Goal: Task Accomplishment & Management: Use online tool/utility

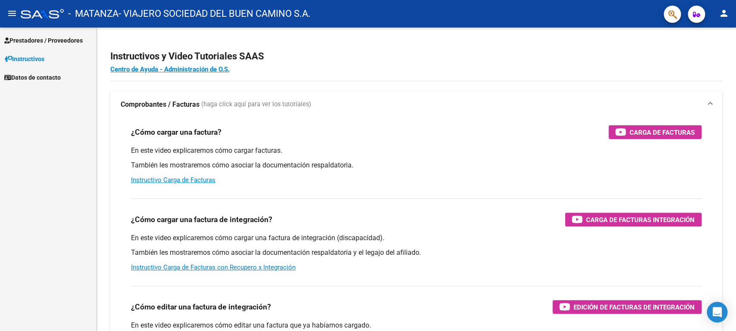
click at [41, 38] on span "Prestadores / Proveedores" at bounding box center [43, 40] width 78 height 9
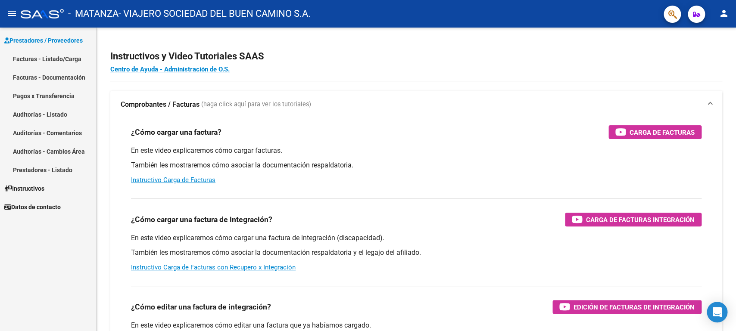
click at [40, 53] on link "Facturas - Listado/Carga" at bounding box center [48, 59] width 96 height 19
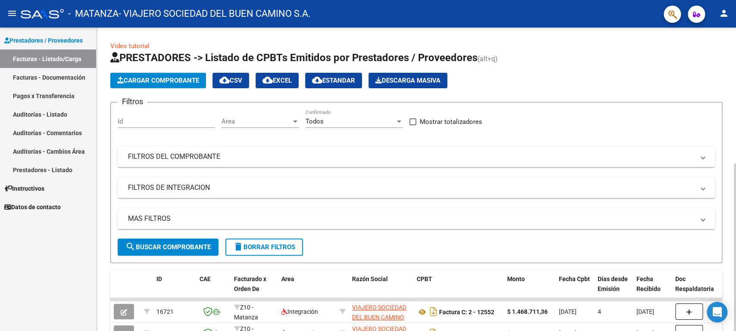
click at [237, 162] on mat-expansion-panel-header "FILTROS DEL COMPROBANTE" at bounding box center [416, 156] width 597 height 21
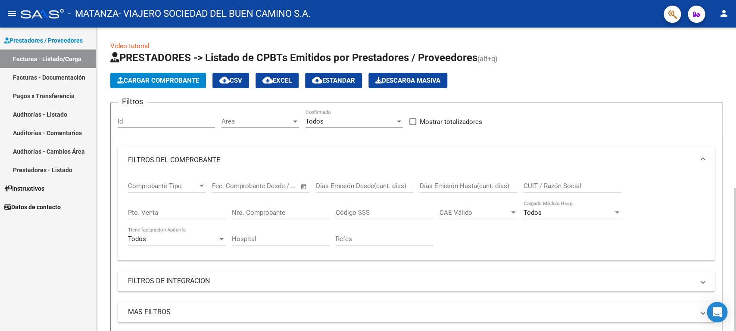
click at [263, 214] on input "Nro. Comprobante" at bounding box center [280, 213] width 97 height 8
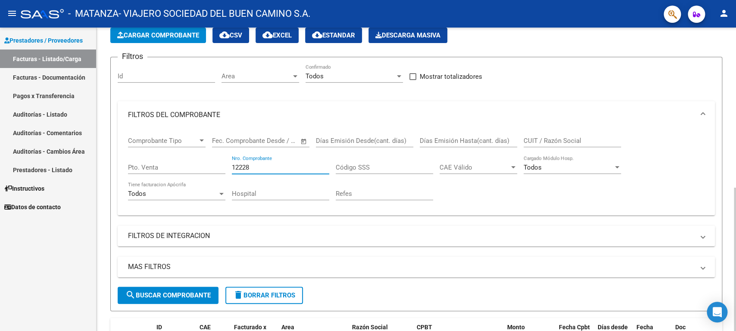
click at [164, 298] on span "search Buscar Comprobante" at bounding box center [167, 296] width 85 height 8
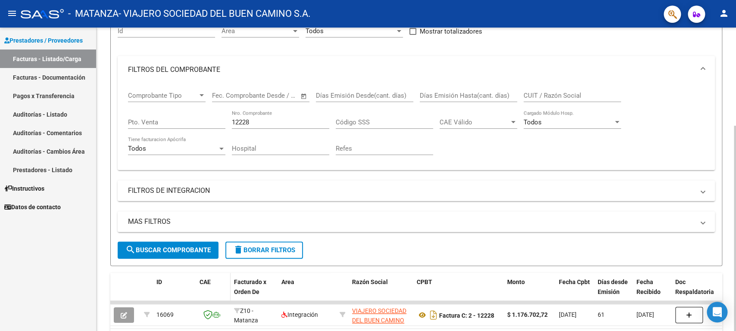
scroll to position [136, 0]
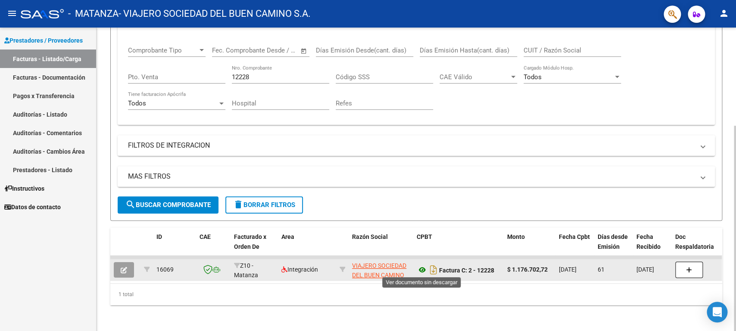
click at [424, 269] on icon at bounding box center [421, 270] width 11 height 10
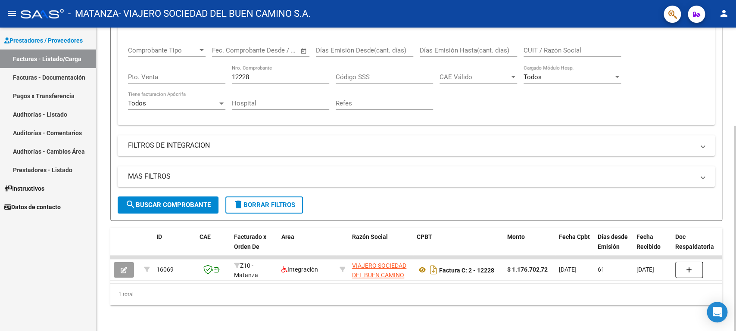
drag, startPoint x: 261, startPoint y: 76, endPoint x: 118, endPoint y: 69, distance: 143.2
click at [232, 73] on input "12228" at bounding box center [280, 77] width 97 height 8
type input "11922"
click at [180, 207] on button "search Buscar Comprobante" at bounding box center [168, 204] width 101 height 17
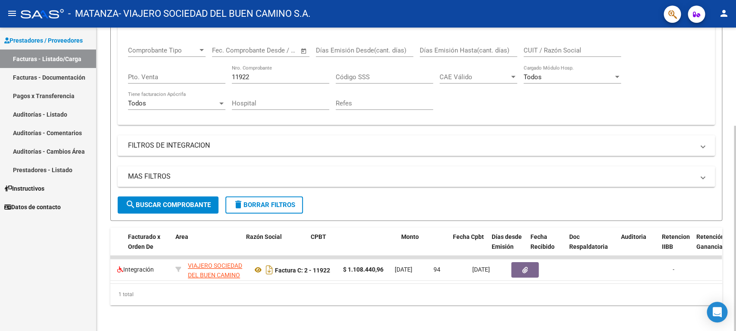
scroll to position [0, 0]
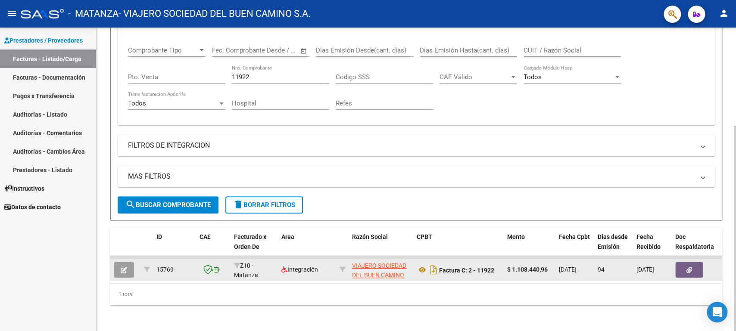
click at [691, 264] on button "button" at bounding box center [689, 270] width 28 height 16
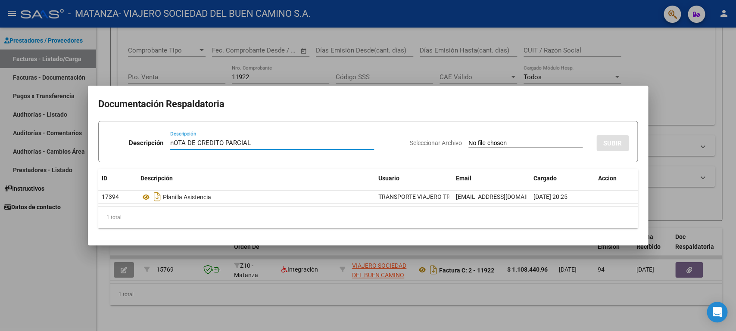
drag, startPoint x: 289, startPoint y: 141, endPoint x: 108, endPoint y: 121, distance: 181.6
click at [170, 139] on input "nOTA DE CREDITO PARCIAL" at bounding box center [272, 143] width 204 height 8
type input "Nota de credito parcial"
click at [468, 145] on input "Seleccionar Archivo" at bounding box center [525, 144] width 114 height 8
type input "C:\fakepath\OSPMLM [DATE] Suc 2 Nro 333.pdf"
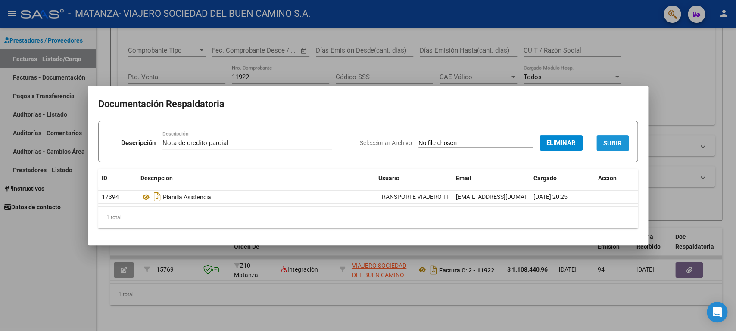
click at [613, 143] on span "SUBIR" at bounding box center [612, 144] width 19 height 8
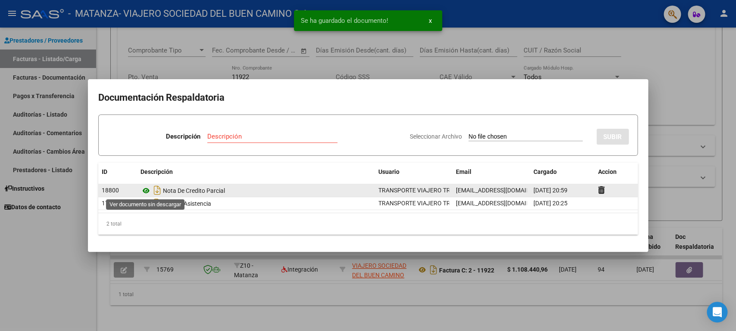
click at [146, 187] on icon at bounding box center [145, 191] width 11 height 10
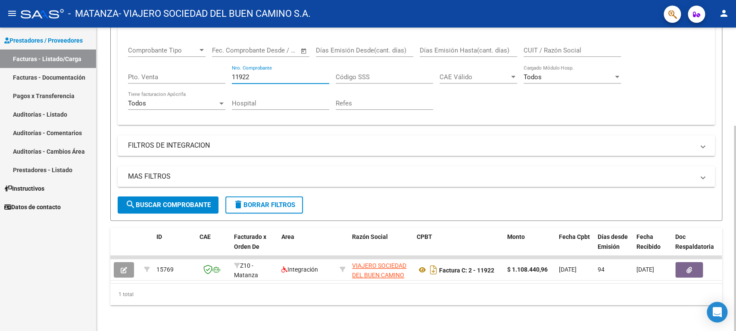
drag, startPoint x: 262, startPoint y: 79, endPoint x: 155, endPoint y: 71, distance: 107.1
click at [232, 73] on input "11922" at bounding box center [280, 77] width 97 height 8
type input "12228"
click at [165, 204] on span "search Buscar Comprobante" at bounding box center [167, 205] width 85 height 8
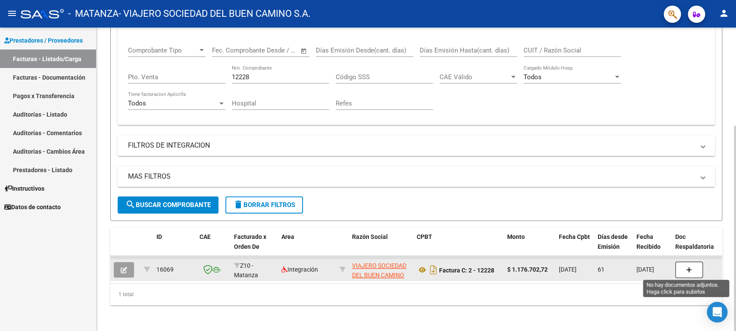
click at [694, 262] on button "button" at bounding box center [689, 270] width 28 height 16
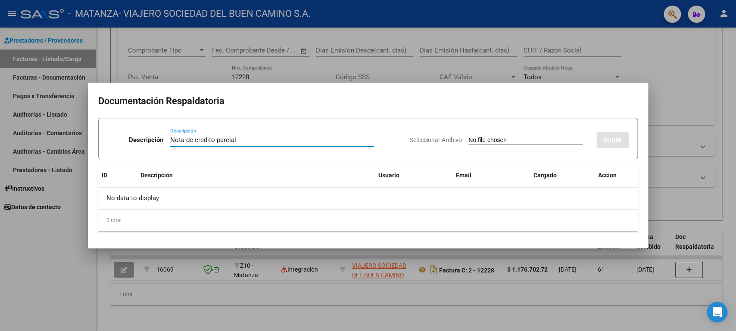
type input "Nota de credito parcial"
click at [468, 140] on input "Seleccionar Archivo" at bounding box center [525, 141] width 114 height 8
type input "C:\fakepath\OSPMLM [DATE] Suc 2 Nro 334.pdf"
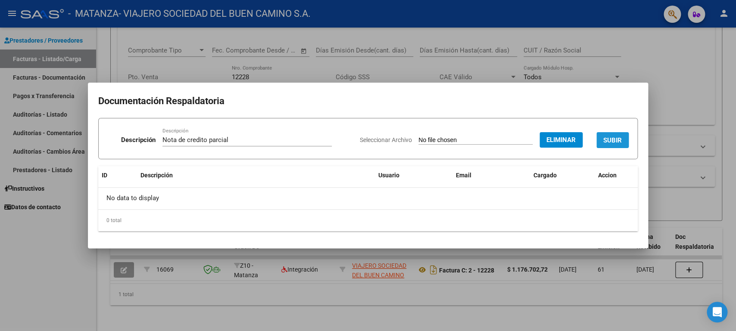
click at [618, 137] on span "SUBIR" at bounding box center [612, 141] width 19 height 8
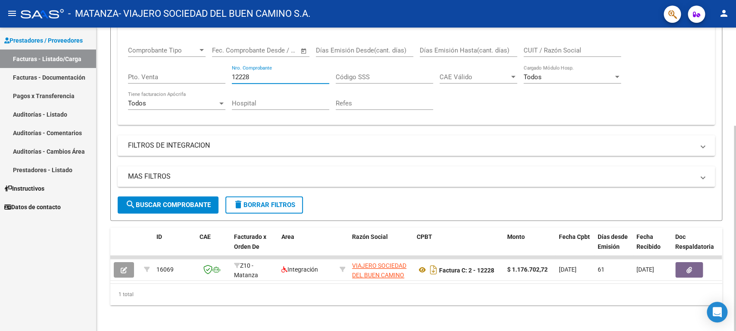
click at [252, 77] on input "12228" at bounding box center [280, 77] width 97 height 8
type input "12306"
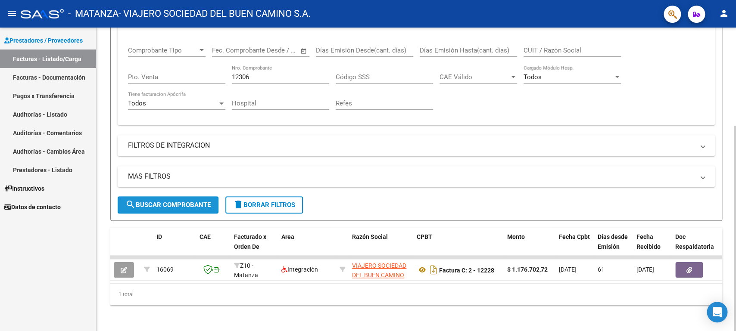
click at [170, 206] on span "search Buscar Comprobante" at bounding box center [167, 205] width 85 height 8
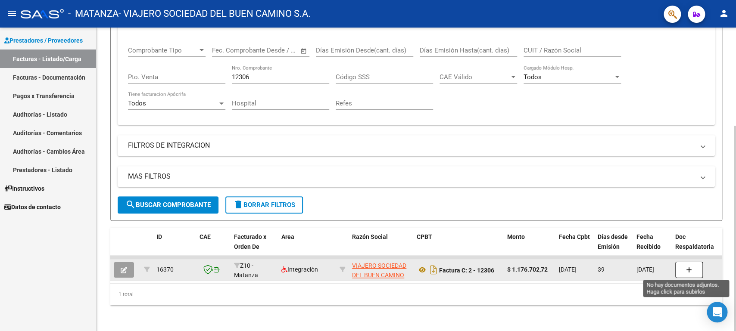
click at [693, 266] on button "button" at bounding box center [689, 270] width 28 height 16
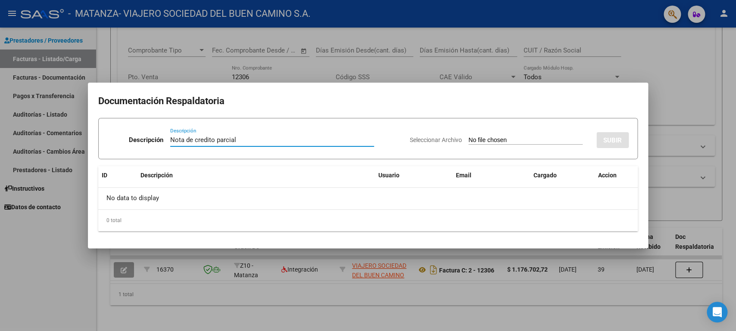
type input "Nota de credito parcial"
click at [468, 137] on input "Seleccionar Archivo" at bounding box center [525, 141] width 114 height 8
type input "C:\fakepath\OSPMLM [DATE] Suc 2 Nro 335.pdf"
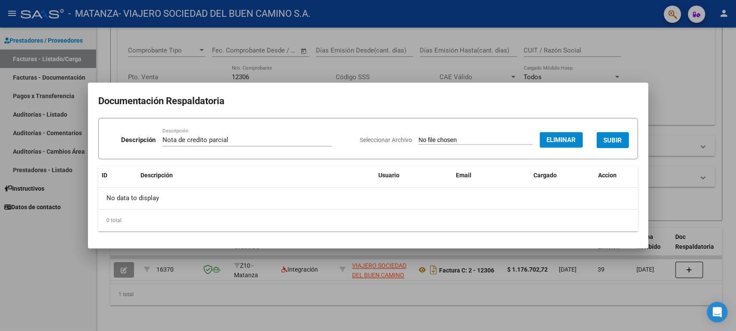
click at [612, 140] on span "SUBIR" at bounding box center [612, 141] width 19 height 8
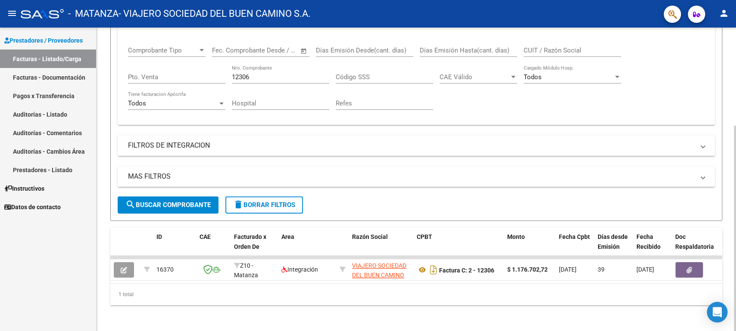
click at [256, 78] on input "12306" at bounding box center [280, 77] width 97 height 8
type input "10578"
click at [171, 202] on span "search Buscar Comprobante" at bounding box center [167, 205] width 85 height 8
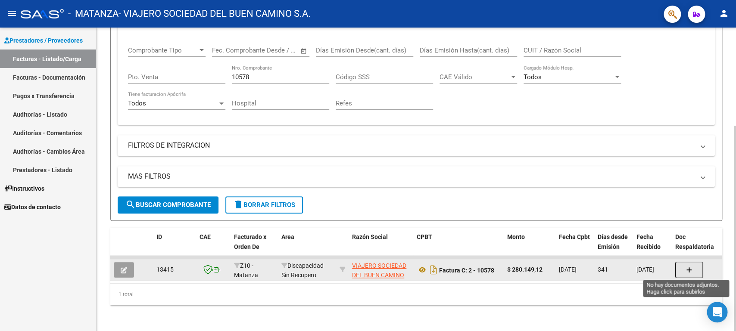
click at [698, 267] on button "button" at bounding box center [689, 270] width 28 height 16
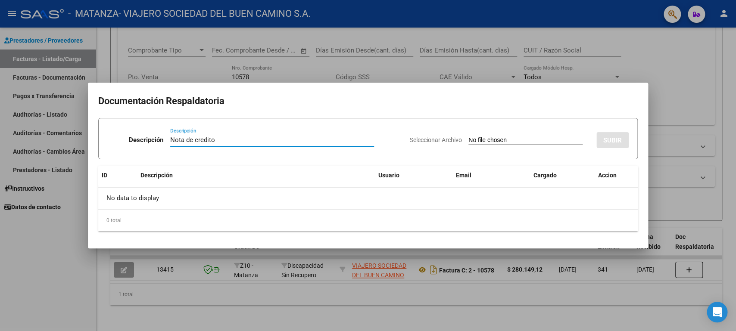
type input "Nota de credito"
click at [468, 138] on input "Seleccionar Archivo" at bounding box center [525, 141] width 114 height 8
type input "C:\fakepath\OSPMLM [DATE] Suc 2 Nro 336.pdf"
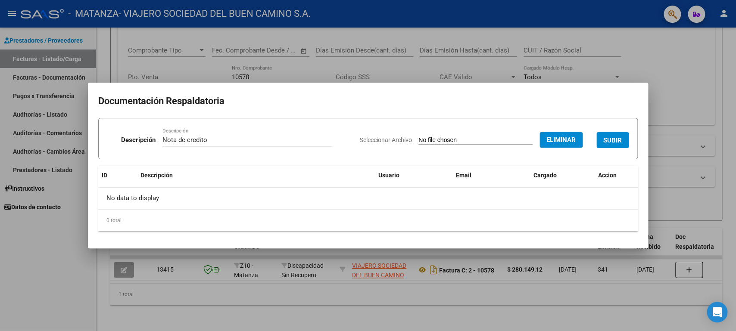
click at [618, 140] on span "SUBIR" at bounding box center [612, 141] width 19 height 8
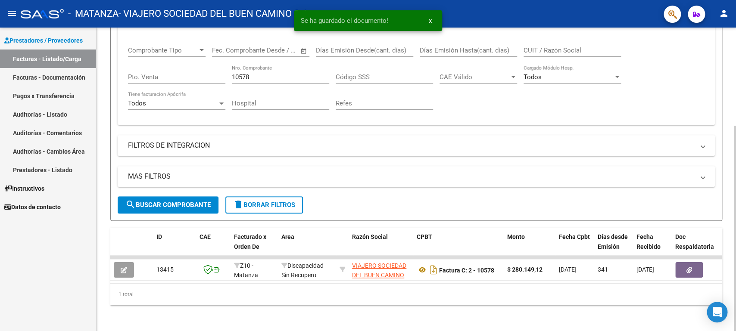
click at [255, 74] on input "10578" at bounding box center [280, 77] width 97 height 8
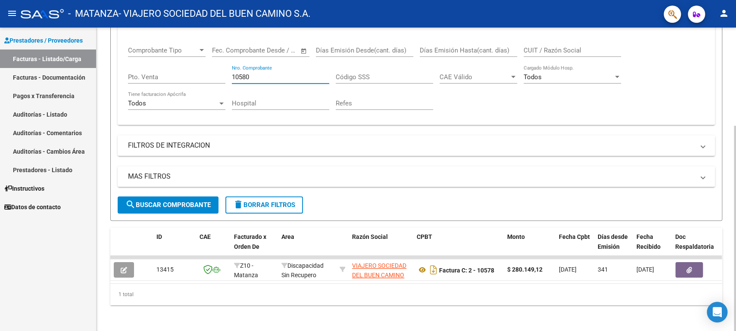
type input "10580"
click at [147, 199] on button "search Buscar Comprobante" at bounding box center [168, 204] width 101 height 17
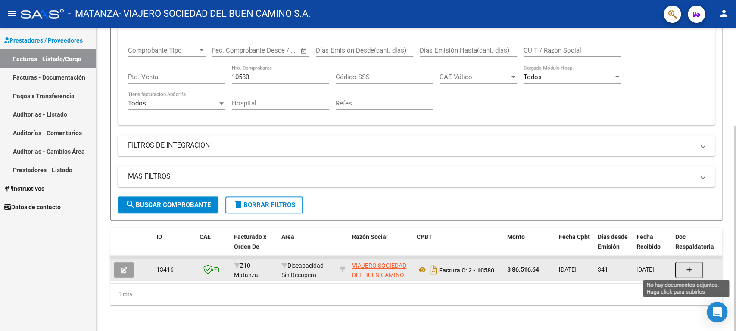
click at [693, 269] on button "button" at bounding box center [689, 270] width 28 height 16
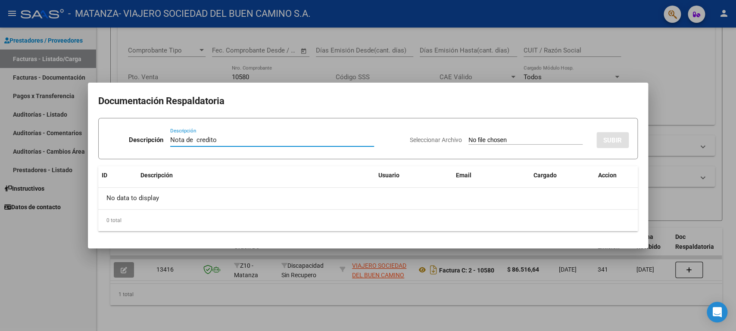
type input "Nota de credito"
click at [468, 137] on input "Seleccionar Archivo" at bounding box center [525, 141] width 114 height 8
type input "C:\fakepath\OSPMLM [DATE] Suc 2 Nro 337.pdf"
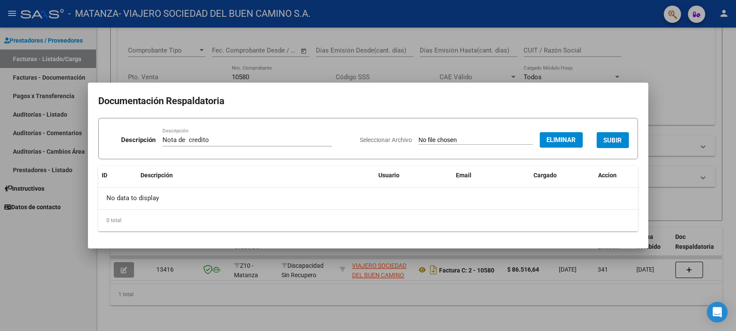
click at [618, 136] on button "SUBIR" at bounding box center [612, 140] width 32 height 16
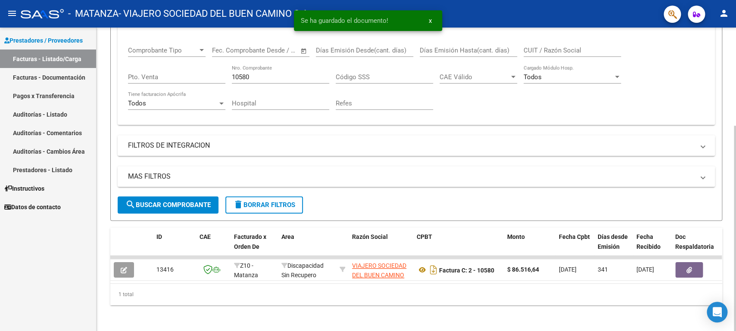
click at [261, 78] on input "10580" at bounding box center [280, 77] width 97 height 8
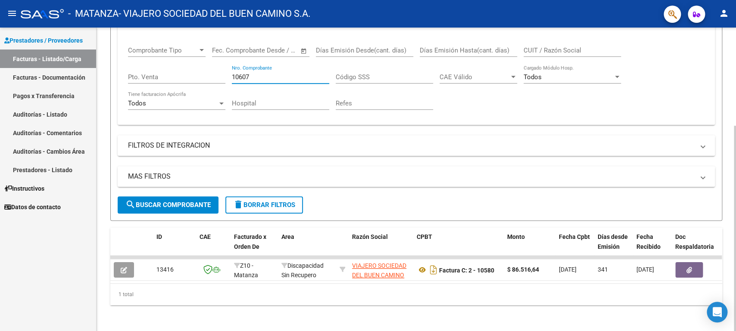
type input "10607"
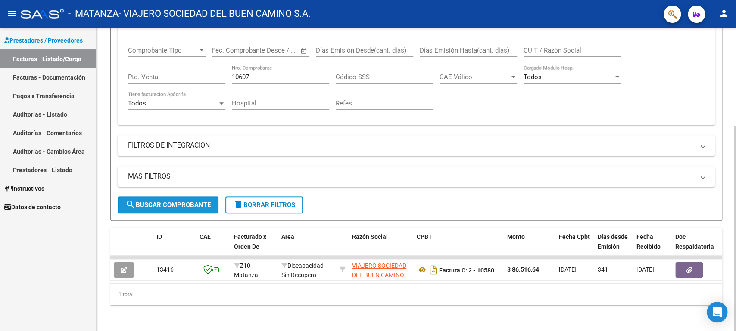
click at [171, 204] on span "search Buscar Comprobante" at bounding box center [167, 205] width 85 height 8
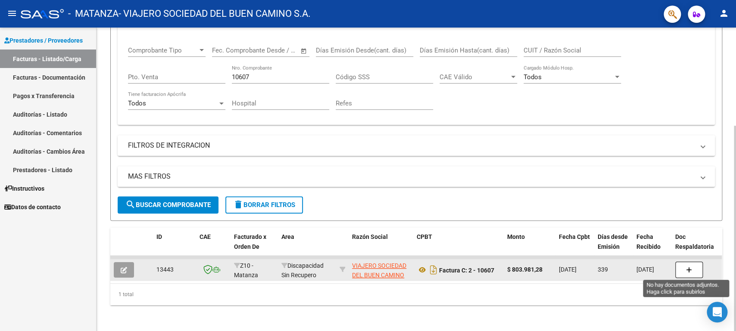
click at [690, 269] on icon "button" at bounding box center [689, 270] width 6 height 6
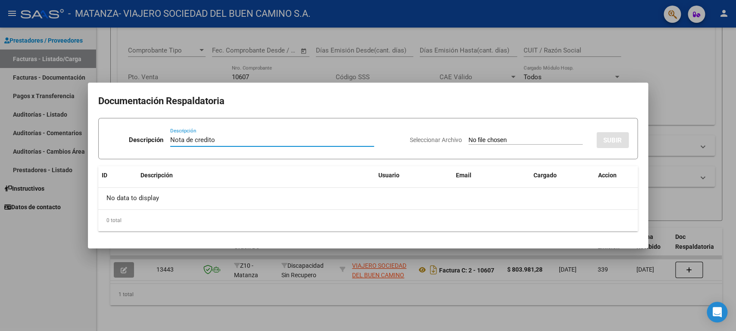
type input "Nota de credito"
click at [468, 140] on input "Seleccionar Archivo" at bounding box center [525, 141] width 114 height 8
type input "C:\fakepath\OSPMLM [DATE] Suc 2 Nro 338.pdf"
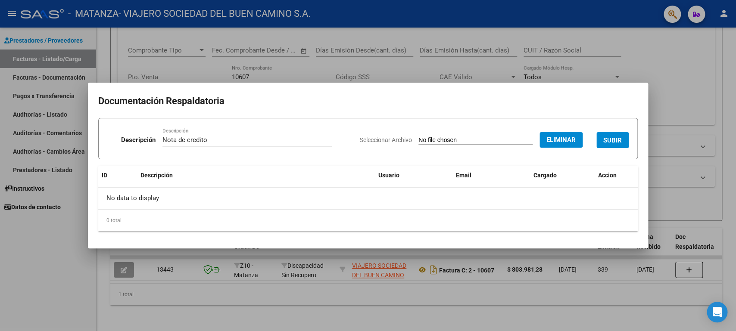
click at [611, 134] on button "SUBIR" at bounding box center [612, 140] width 32 height 16
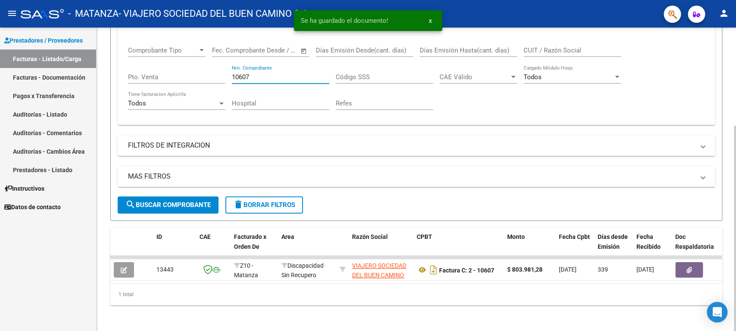
click at [262, 79] on input "10607" at bounding box center [280, 77] width 97 height 8
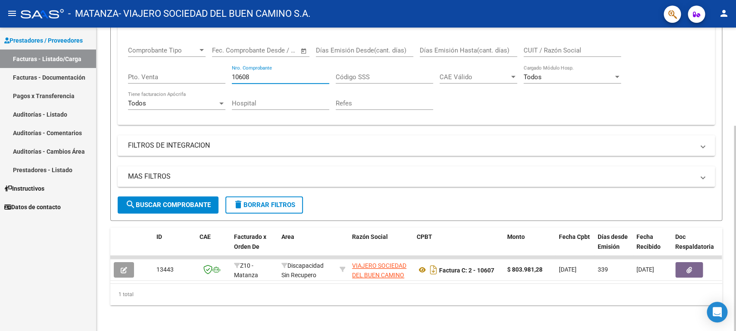
type input "10608"
click at [172, 198] on button "search Buscar Comprobante" at bounding box center [168, 204] width 101 height 17
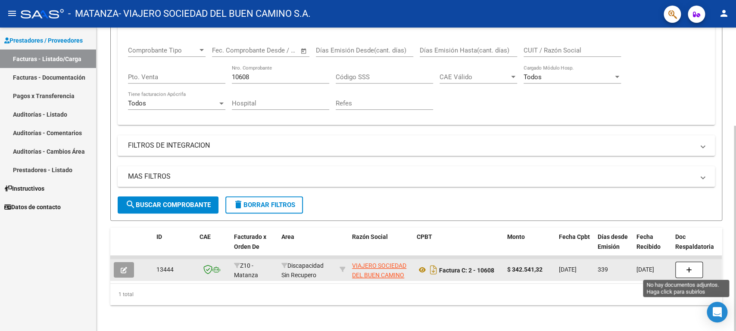
click at [685, 269] on button "button" at bounding box center [689, 270] width 28 height 16
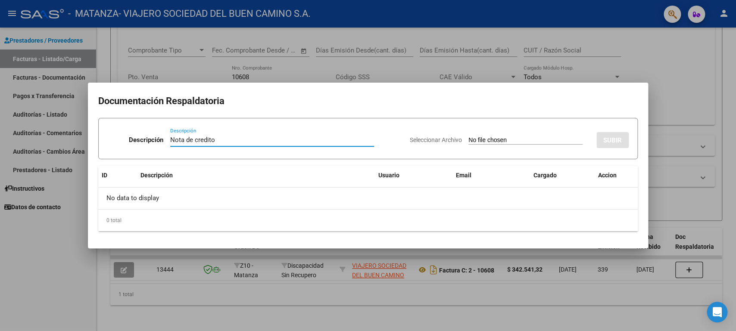
type input "Nota de credito"
click at [468, 137] on input "Seleccionar Archivo" at bounding box center [525, 141] width 114 height 8
type input "C:\fakepath\OSPMLM [DATE] Suc 2 Nro 339.pdf"
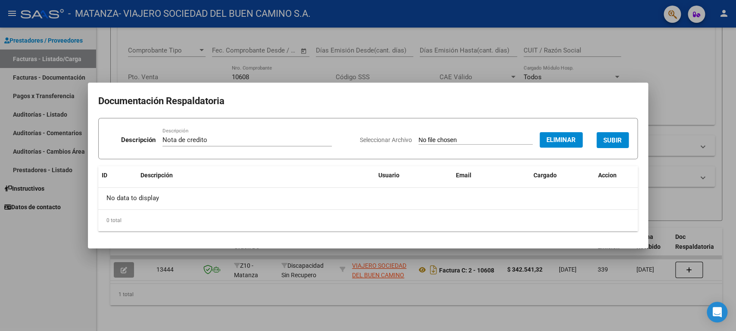
click at [613, 136] on button "SUBIR" at bounding box center [612, 140] width 32 height 16
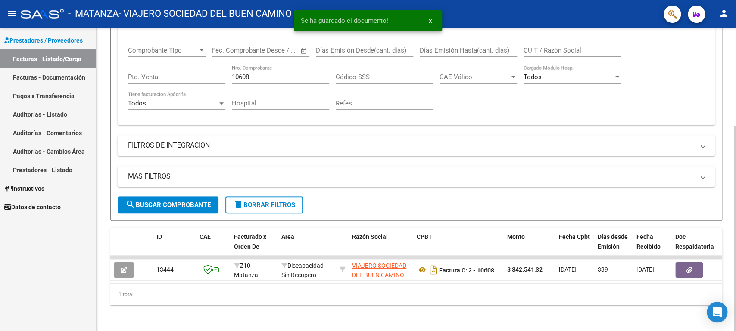
click at [265, 80] on input "10608" at bounding box center [280, 77] width 97 height 8
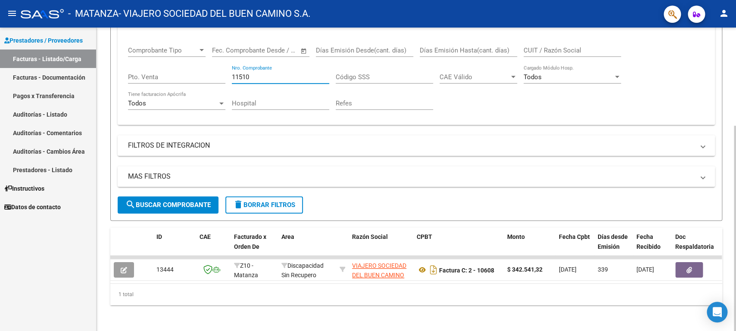
type input "11510"
click at [174, 201] on span "search Buscar Comprobante" at bounding box center [167, 205] width 85 height 8
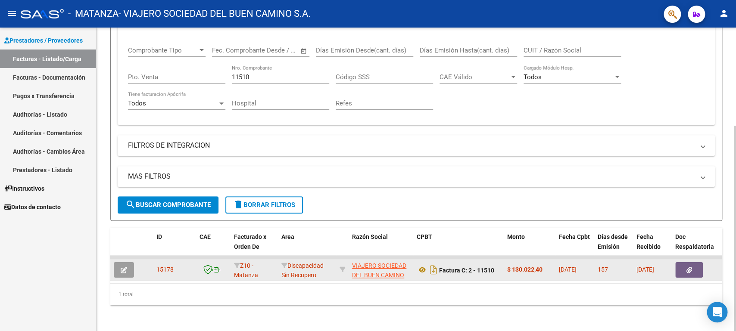
click at [689, 270] on icon "button" at bounding box center [689, 270] width 6 height 6
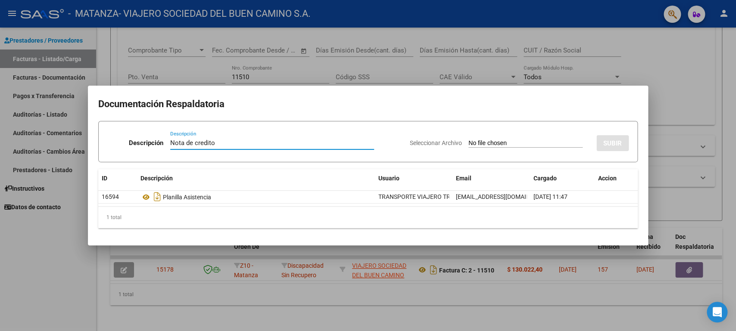
type input "Nota de credito"
click at [463, 137] on div "Seleccionar Archivo SUBIR" at bounding box center [519, 141] width 219 height 26
click at [468, 142] on input "Seleccionar Archivo" at bounding box center [525, 144] width 114 height 8
type input "C:\fakepath\OSPMLM [DATE] Suc 2 Nro 340.pdf"
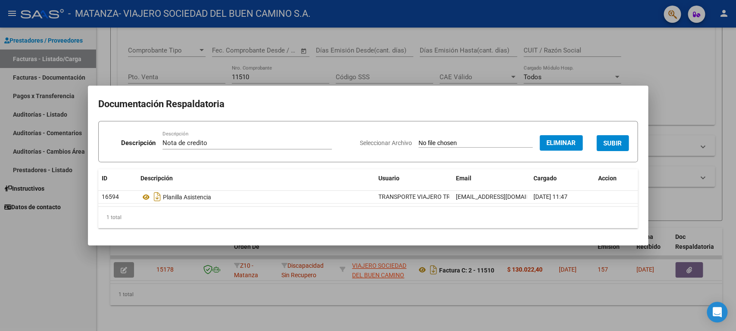
click at [612, 141] on span "SUBIR" at bounding box center [612, 144] width 19 height 8
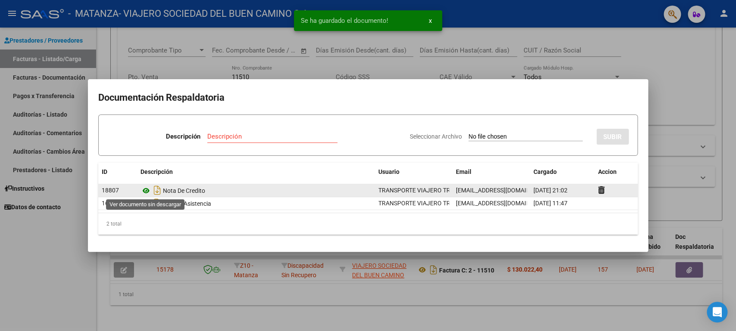
click at [144, 188] on icon at bounding box center [145, 191] width 11 height 10
